Goal: Find specific page/section: Find specific page/section

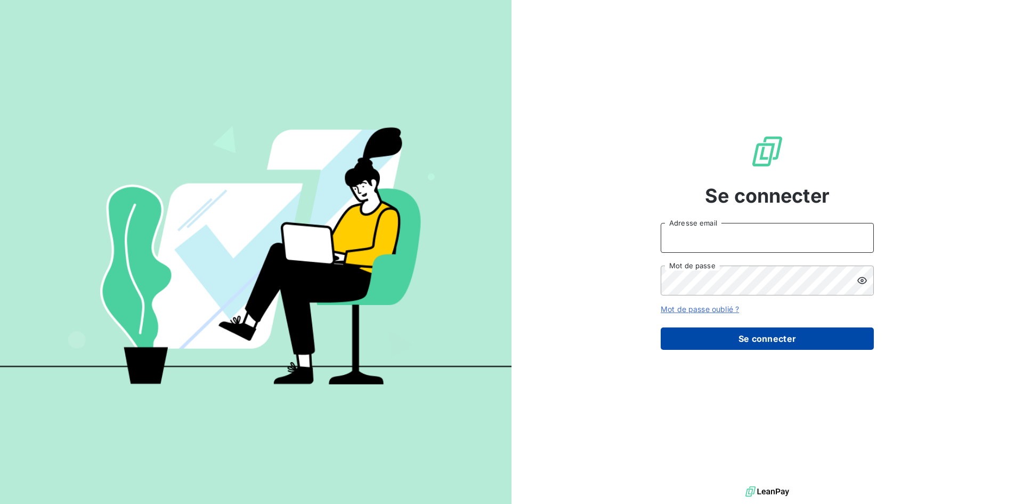
type input "[EMAIL_ADDRESS][DOMAIN_NAME]"
click at [770, 344] on button "Se connecter" at bounding box center [767, 338] width 213 height 22
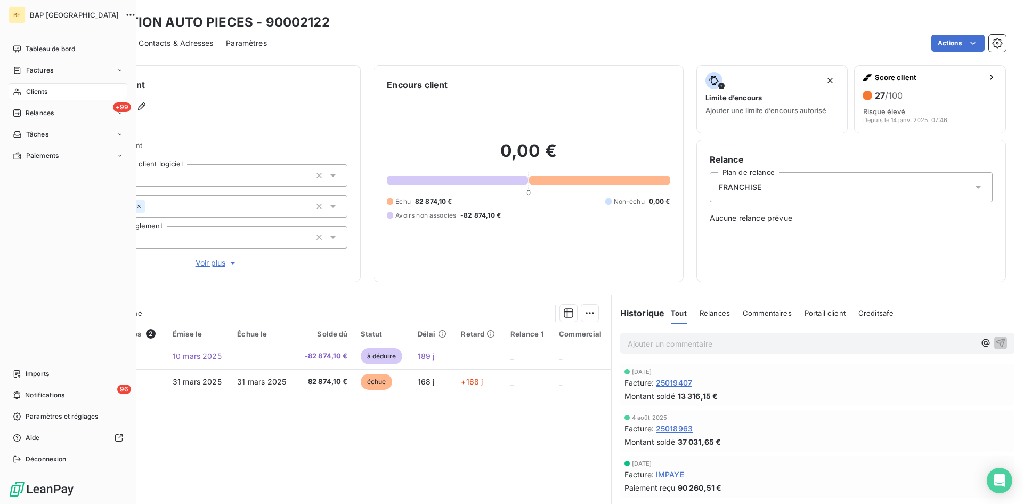
click at [34, 86] on div "Clients" at bounding box center [68, 91] width 119 height 17
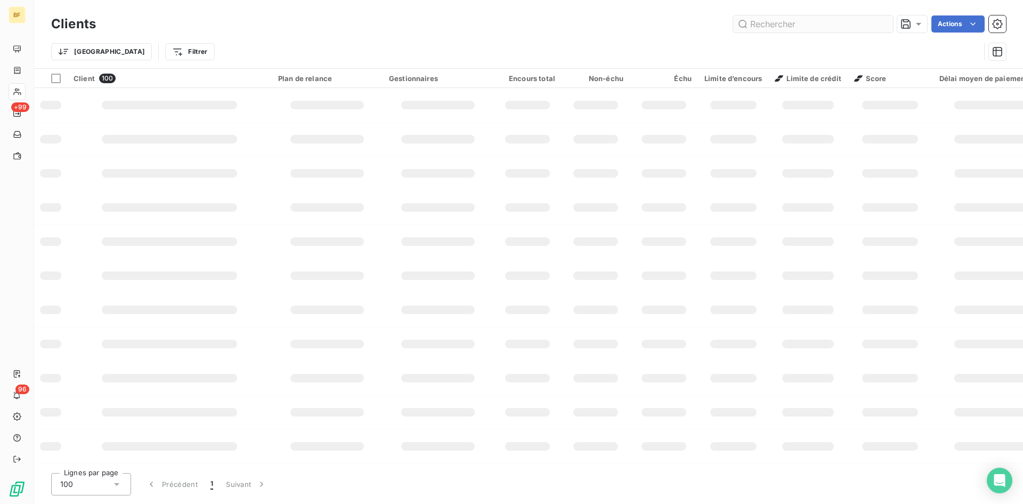
click at [778, 26] on input "text" at bounding box center [814, 23] width 160 height 17
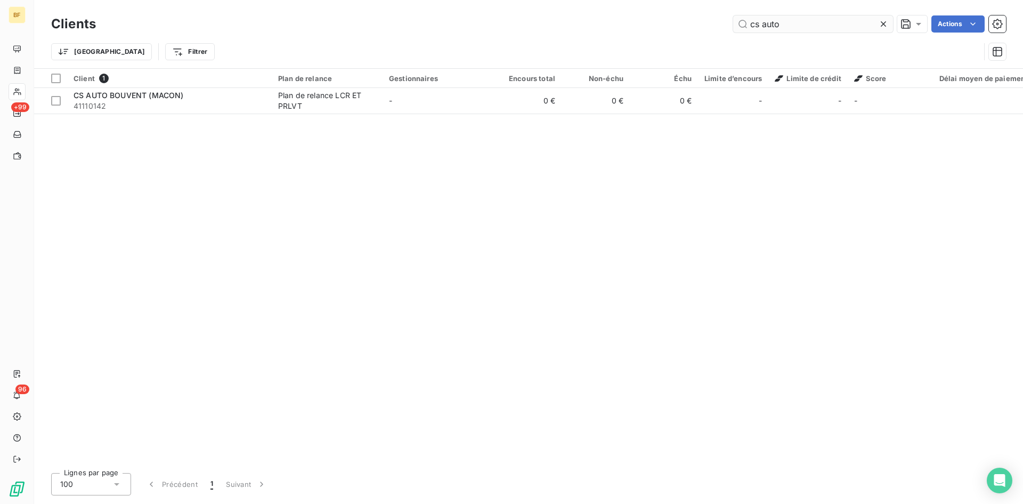
click at [778, 26] on input "cs auto" at bounding box center [814, 23] width 160 height 17
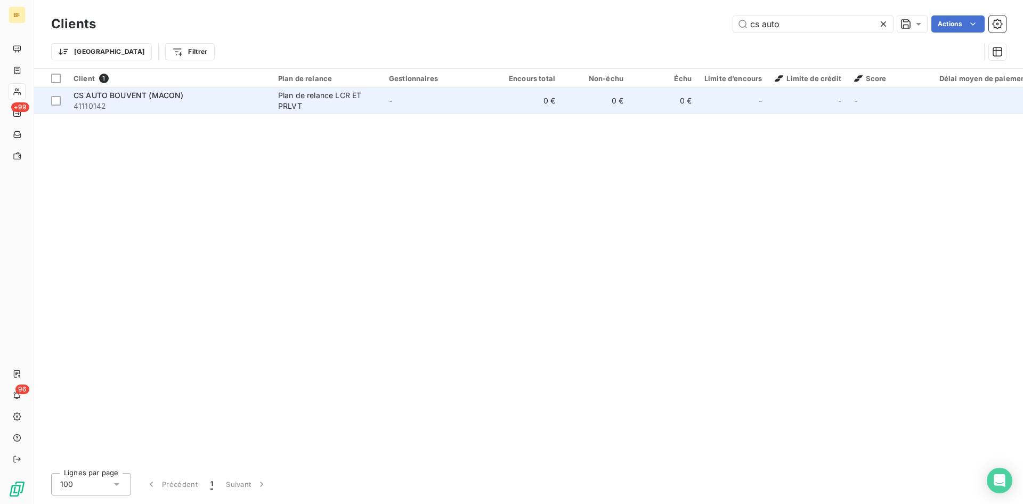
type input "cs auto"
click at [197, 108] on span "41110142" at bounding box center [170, 106] width 192 height 11
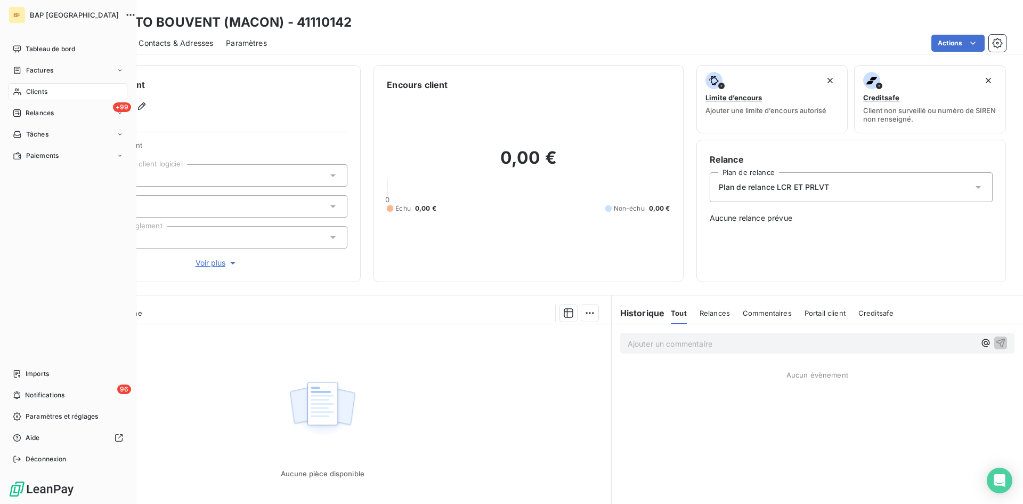
click at [44, 89] on span "Clients" at bounding box center [36, 92] width 21 height 10
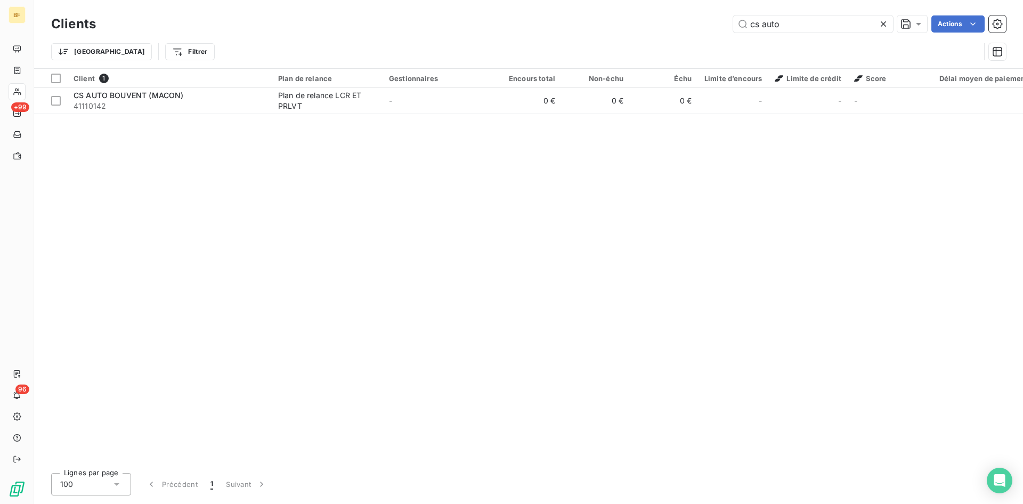
drag, startPoint x: 803, startPoint y: 23, endPoint x: 711, endPoint y: 18, distance: 92.4
click at [711, 18] on div "cs auto Actions" at bounding box center [558, 23] width 898 height 17
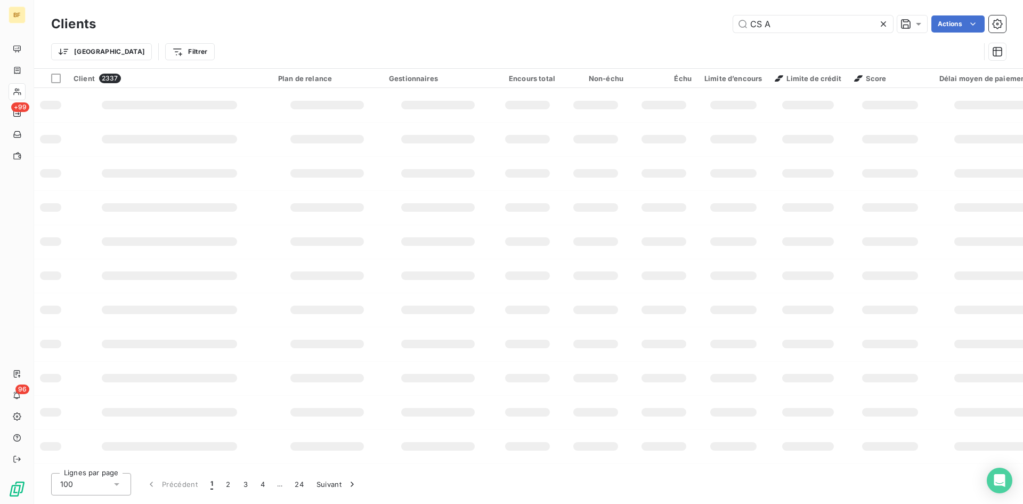
type input "CS AU"
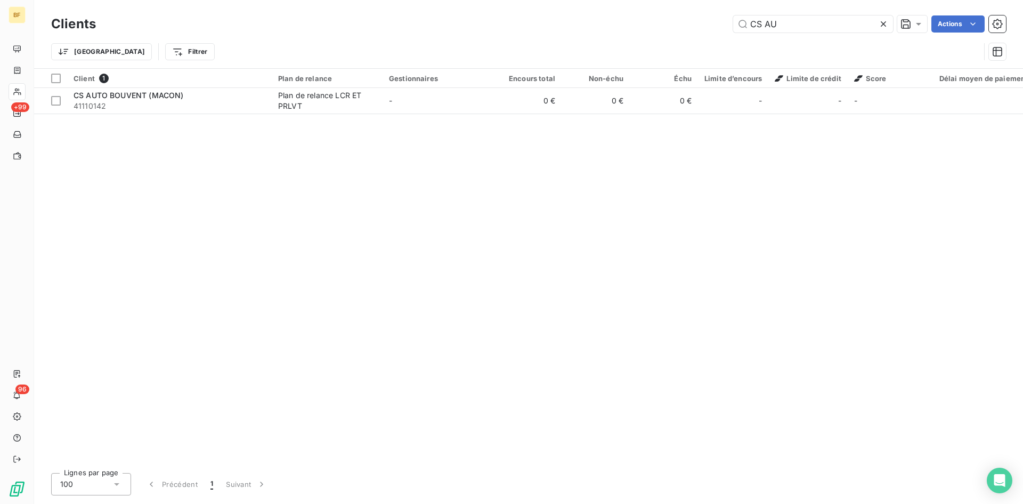
drag, startPoint x: 795, startPoint y: 31, endPoint x: 685, endPoint y: 28, distance: 109.9
click at [685, 28] on div "CS AU Actions" at bounding box center [558, 23] width 898 height 17
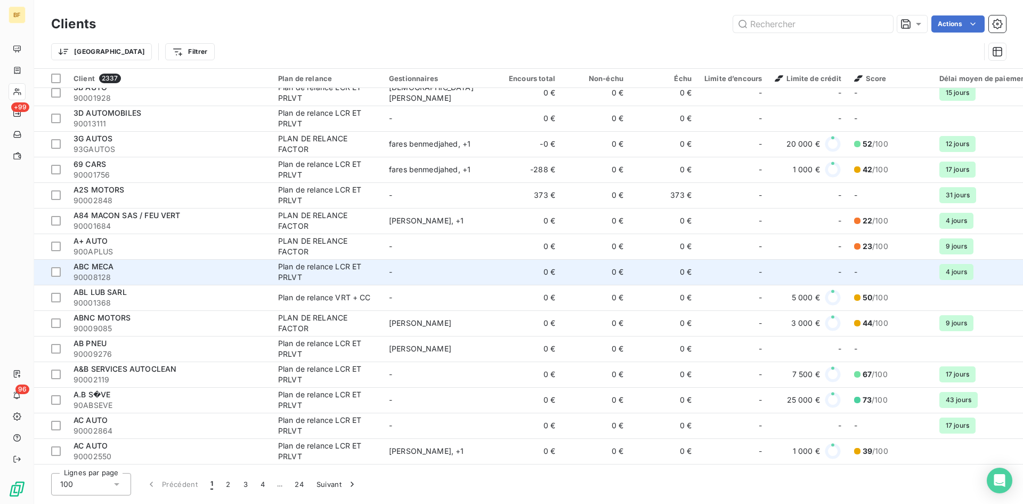
scroll to position [213, 0]
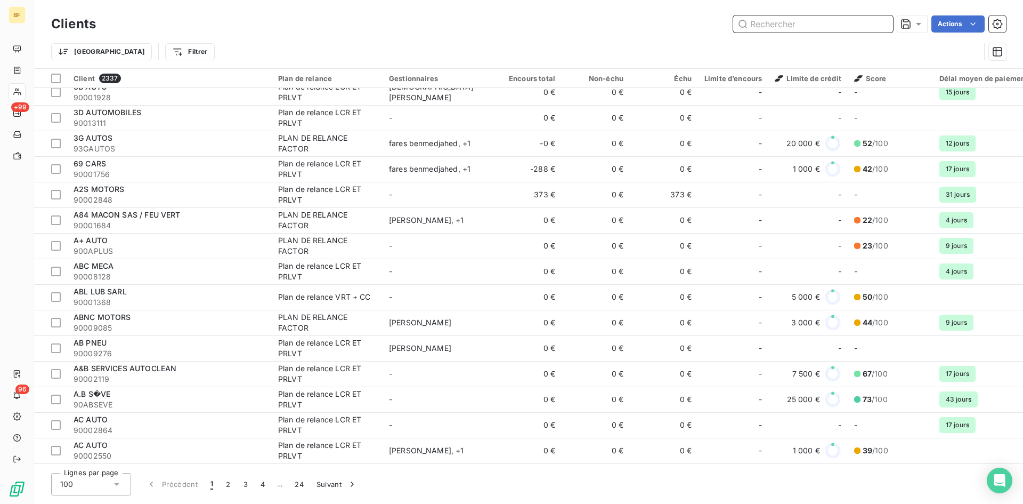
click at [779, 30] on input "text" at bounding box center [814, 23] width 160 height 17
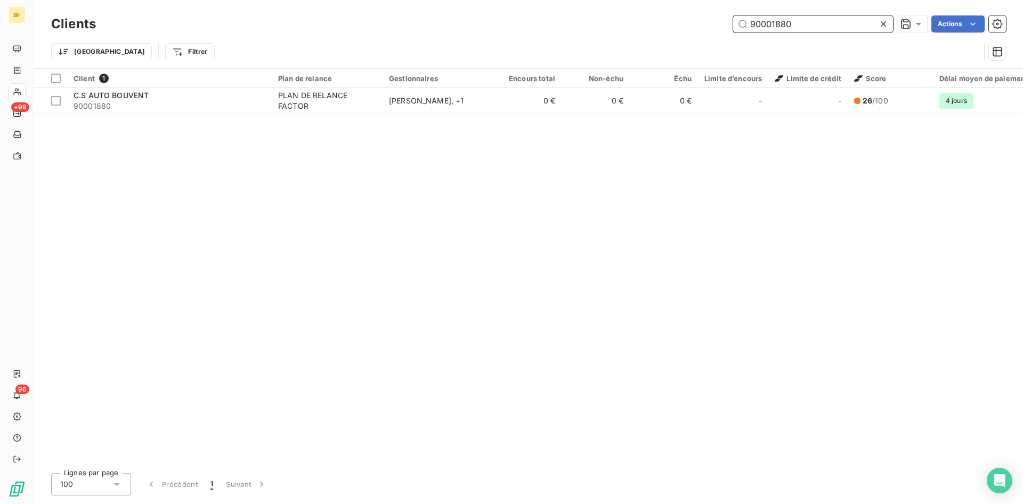
scroll to position [0, 0]
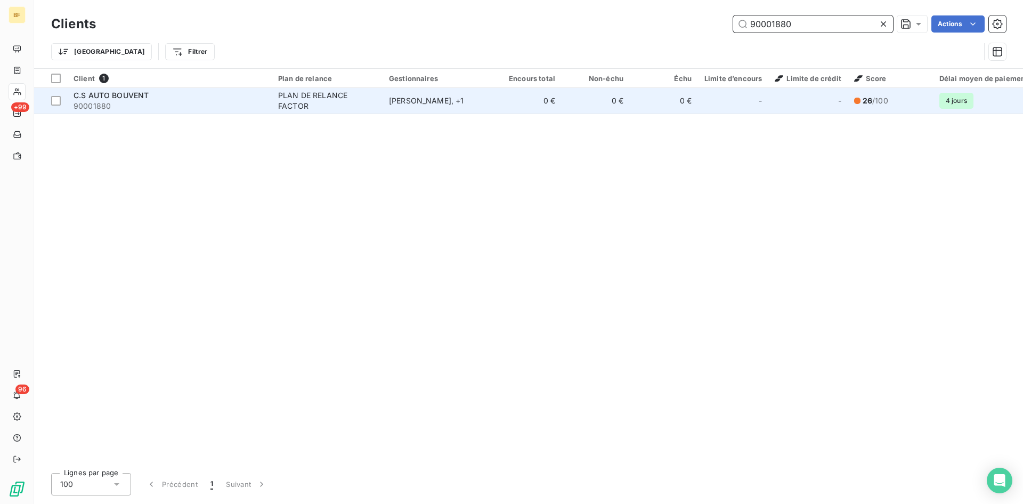
type input "90001880"
click at [159, 96] on div "C.S AUTO BOUVENT" at bounding box center [170, 95] width 192 height 11
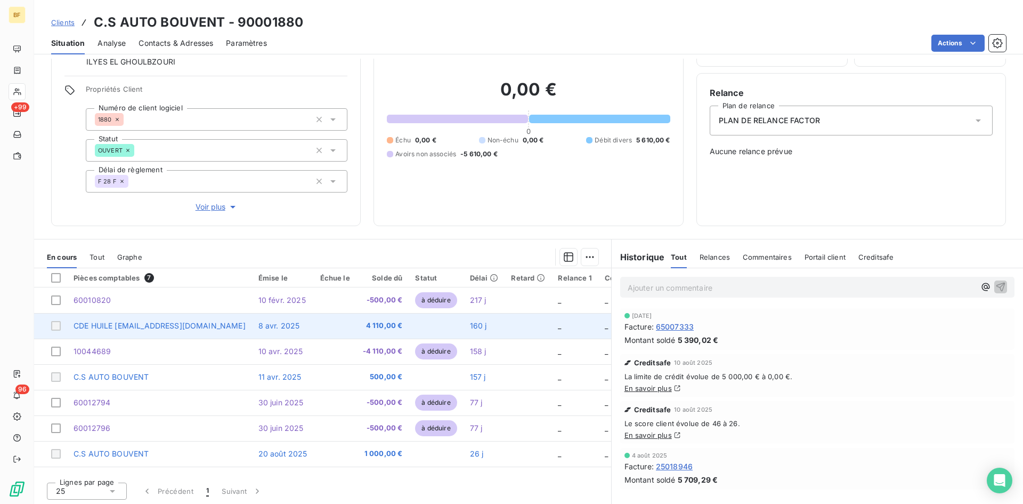
scroll to position [68, 0]
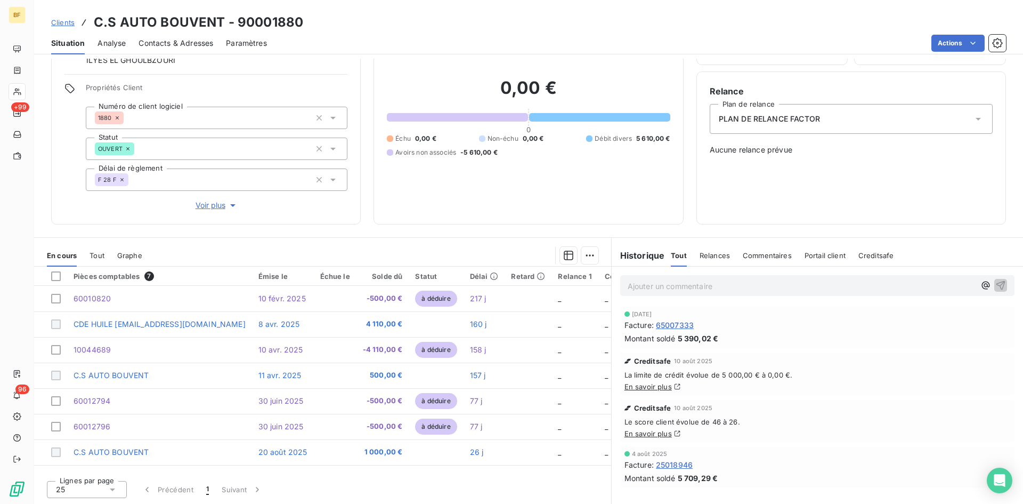
click at [655, 283] on p "Ajouter un commentaire ﻿" at bounding box center [802, 285] width 348 height 13
click at [778, 298] on div "commande d'outillage le [DATE] financer par la CARSAT" at bounding box center [818, 285] width 412 height 37
click at [914, 285] on p "commande d'outillage le [DATE] financer par la CARSAT" at bounding box center [802, 285] width 348 height 12
click at [628, 285] on span "commande d'outillage le [DATE] financer par la CARSAT" at bounding box center [728, 284] width 200 height 9
click at [999, 281] on button "button" at bounding box center [1001, 284] width 13 height 13
